Goal: Information Seeking & Learning: Check status

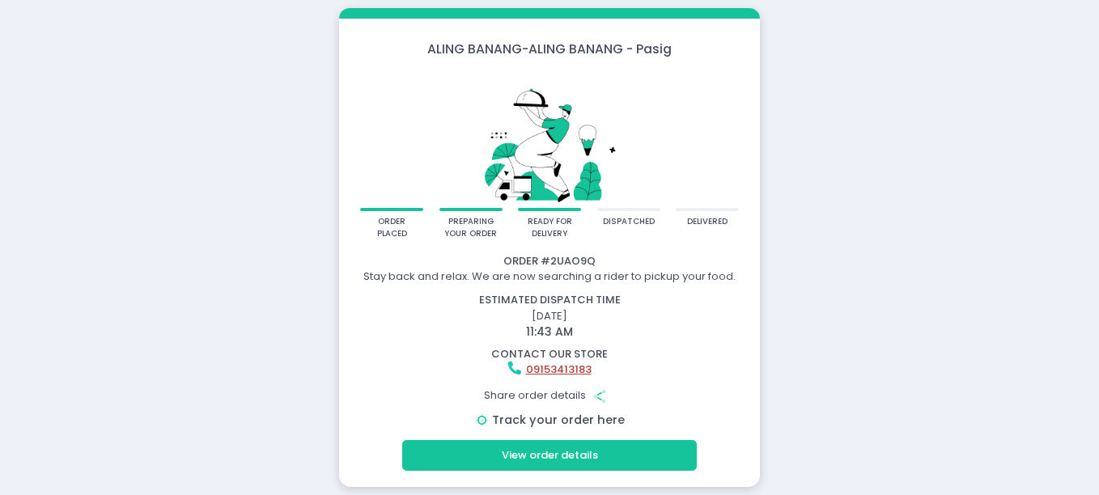
click at [554, 414] on link "Track your order here" at bounding box center [558, 420] width 133 height 16
click at [572, 415] on link "Track your order here" at bounding box center [558, 420] width 133 height 16
click at [513, 259] on div "Order # 2UAO9Q" at bounding box center [550, 261] width 416 height 16
drag, startPoint x: 513, startPoint y: 259, endPoint x: 600, endPoint y: 258, distance: 86.6
click at [600, 258] on div "Order # 2UAO9Q" at bounding box center [550, 261] width 416 height 16
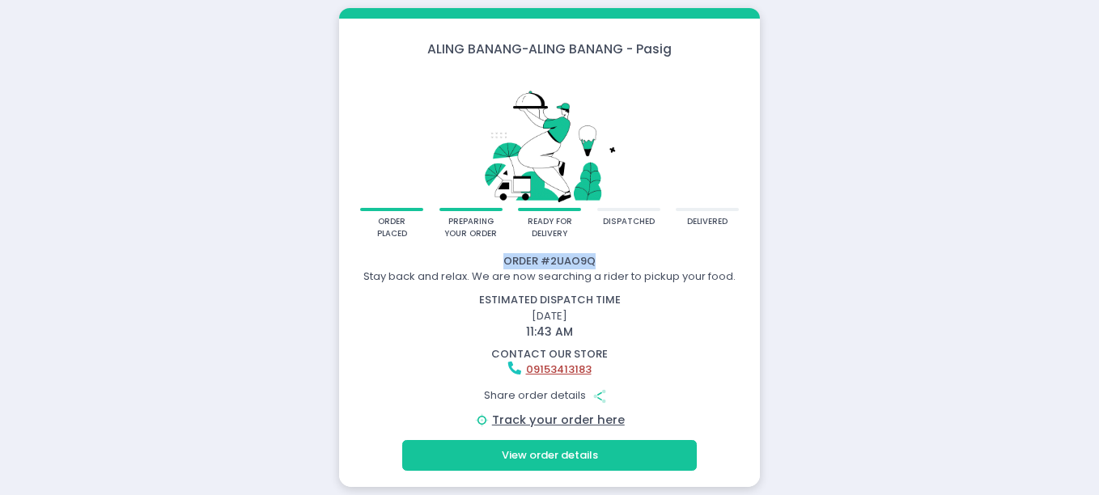
drag, startPoint x: 593, startPoint y: 258, endPoint x: 508, endPoint y: 261, distance: 85.9
click at [508, 261] on div "Order # 2UAO9Q" at bounding box center [550, 261] width 416 height 16
click at [555, 421] on link "Track your order here" at bounding box center [558, 420] width 133 height 16
click at [535, 417] on link "Track your order here" at bounding box center [558, 420] width 133 height 16
click at [534, 416] on link "Track your order here" at bounding box center [558, 420] width 133 height 16
